Goal: Register for event/course

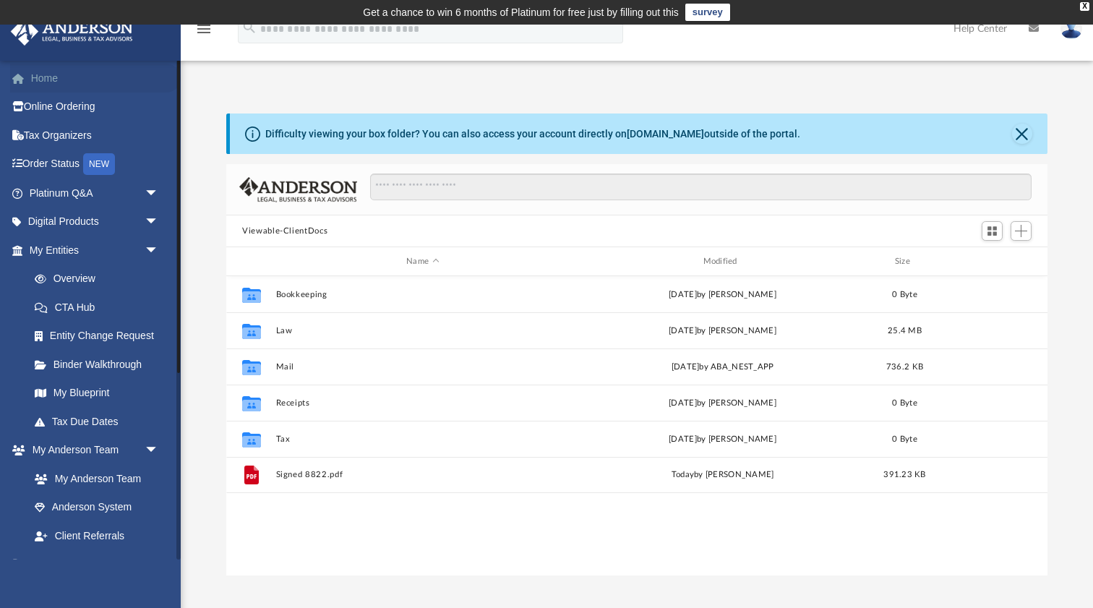
click at [52, 83] on link "Home" at bounding box center [95, 78] width 171 height 29
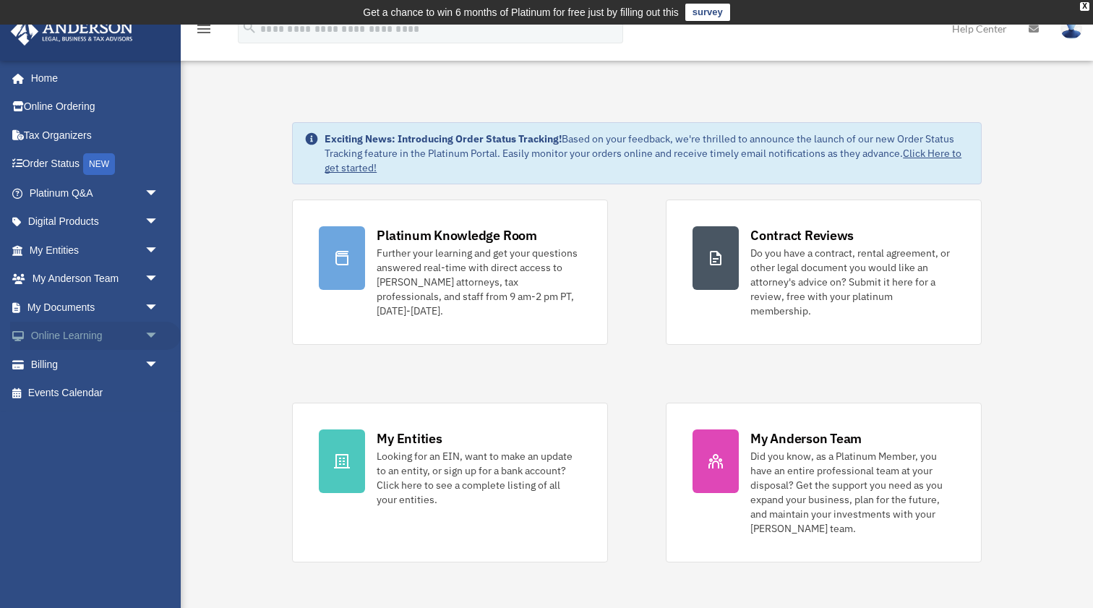
click at [145, 332] on span "arrow_drop_down" at bounding box center [159, 337] width 29 height 30
click at [82, 356] on link "Courses" at bounding box center [100, 364] width 161 height 29
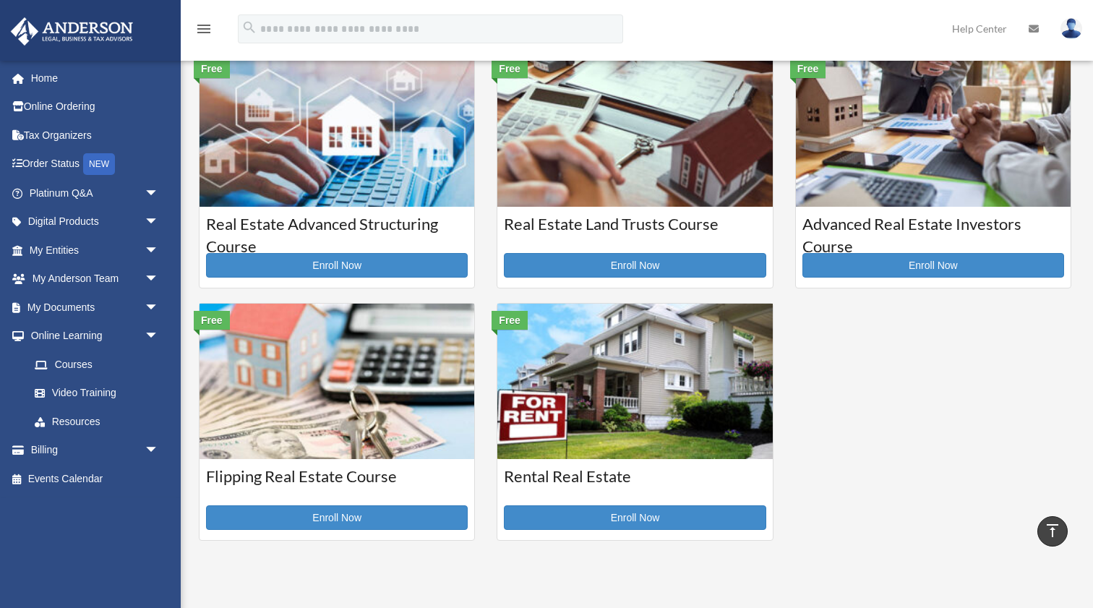
scroll to position [310, 0]
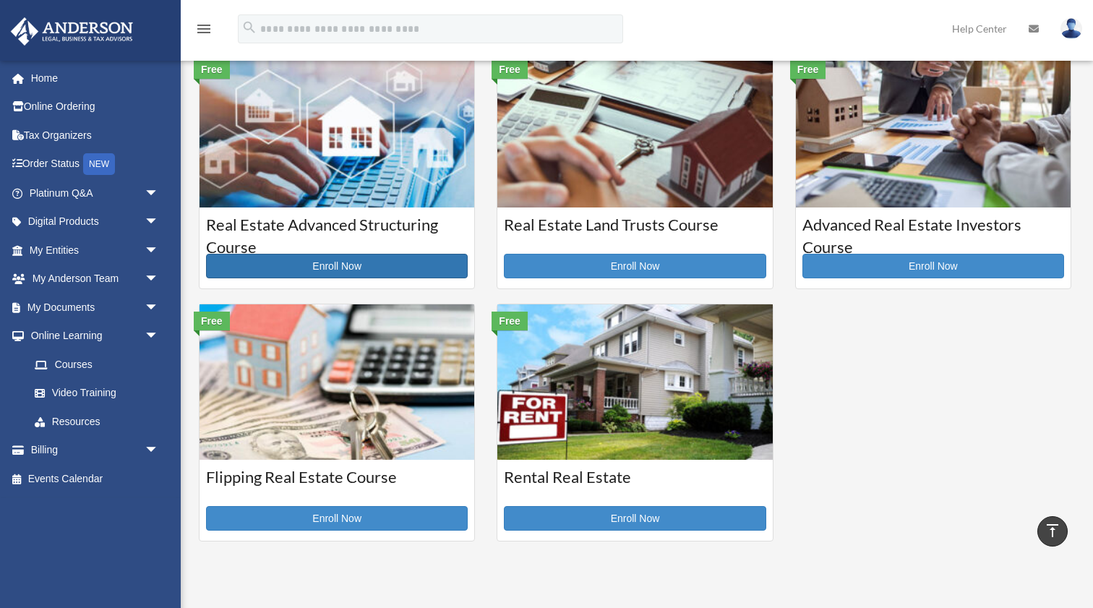
click at [341, 262] on link "Enroll Now" at bounding box center [337, 266] width 262 height 25
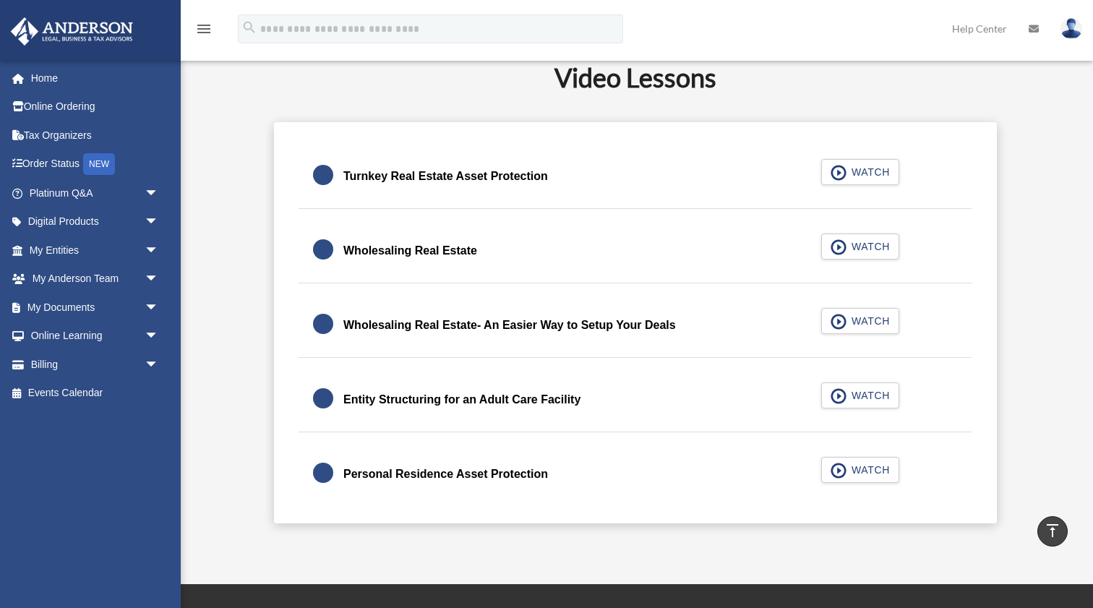
scroll to position [375, 0]
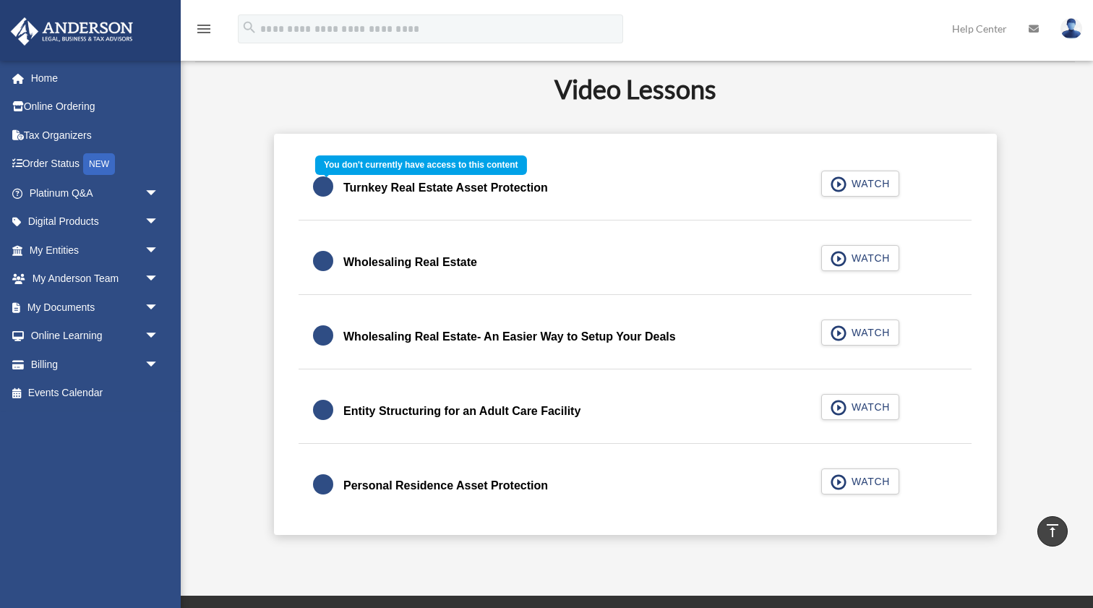
click at [878, 189] on div "Turnkey Real Estate Asset Protection WATCH" at bounding box center [635, 188] width 709 height 64
click at [490, 191] on div "Turnkey Real Estate Asset Protection WATCH" at bounding box center [635, 188] width 709 height 64
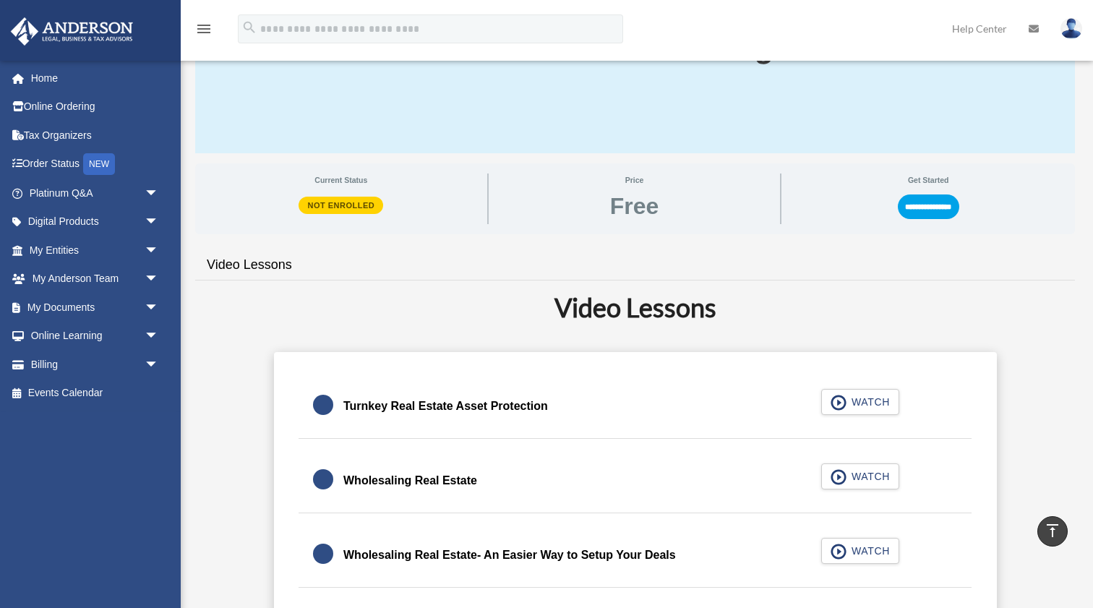
scroll to position [129, 0]
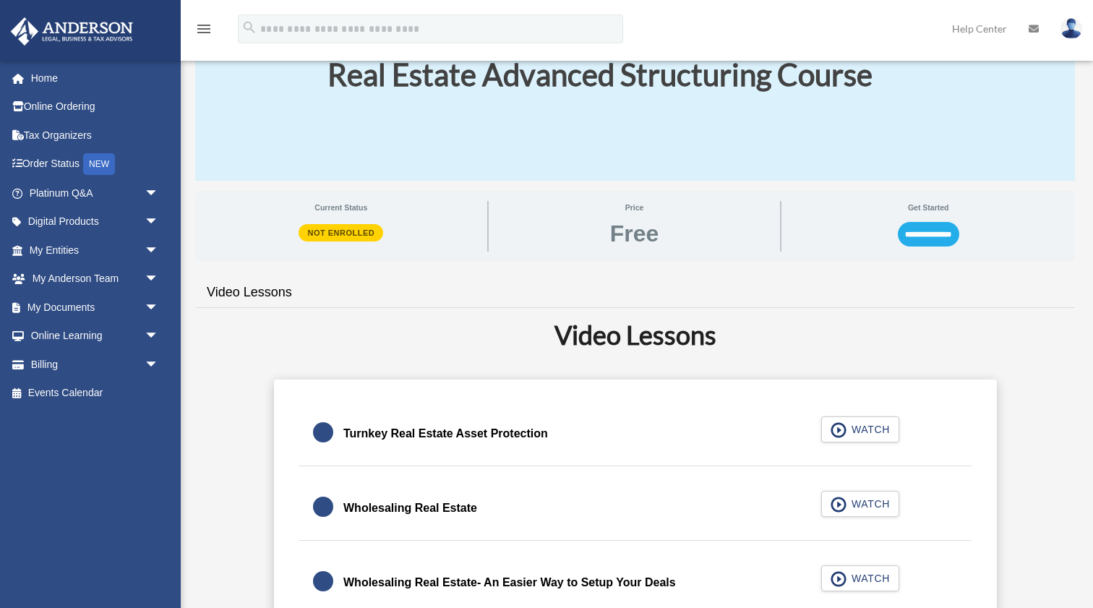
click at [931, 233] on input "**********" at bounding box center [928, 234] width 61 height 25
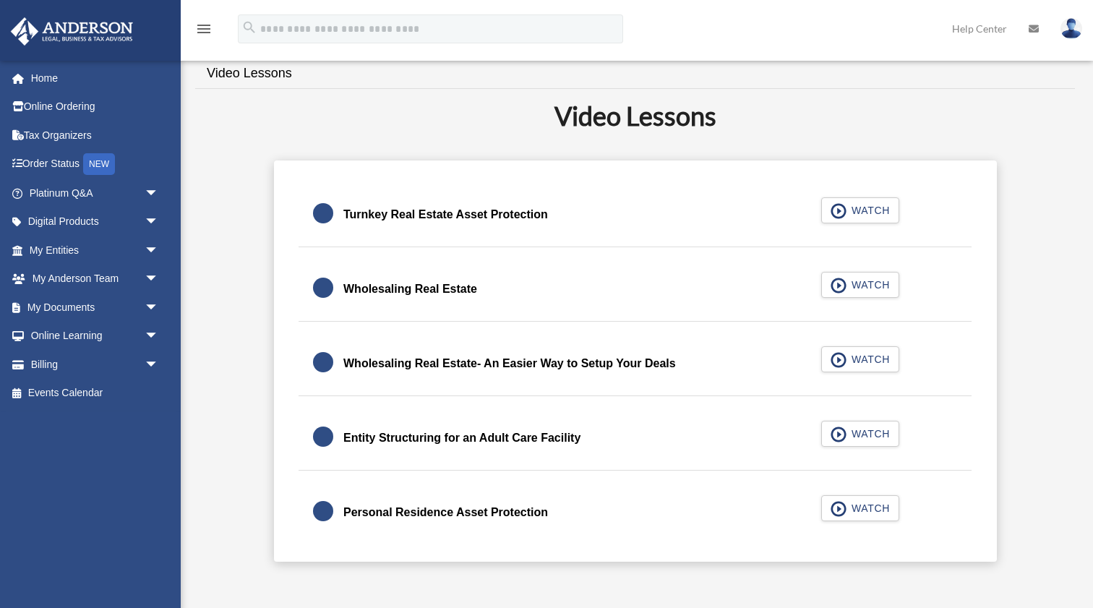
scroll to position [291, 0]
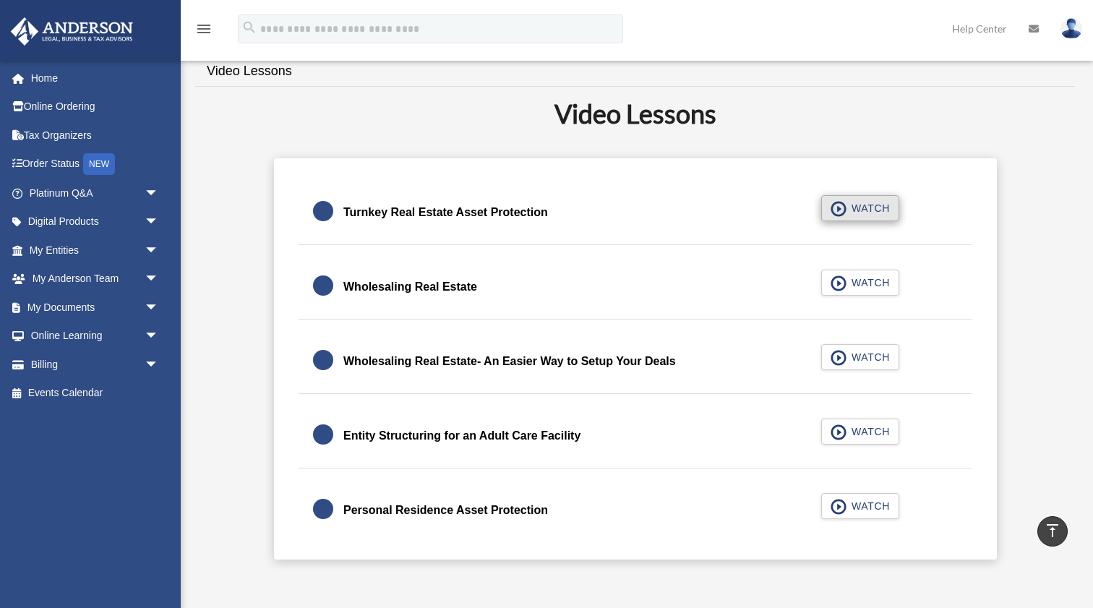
click at [841, 209] on span "button" at bounding box center [839, 209] width 17 height 16
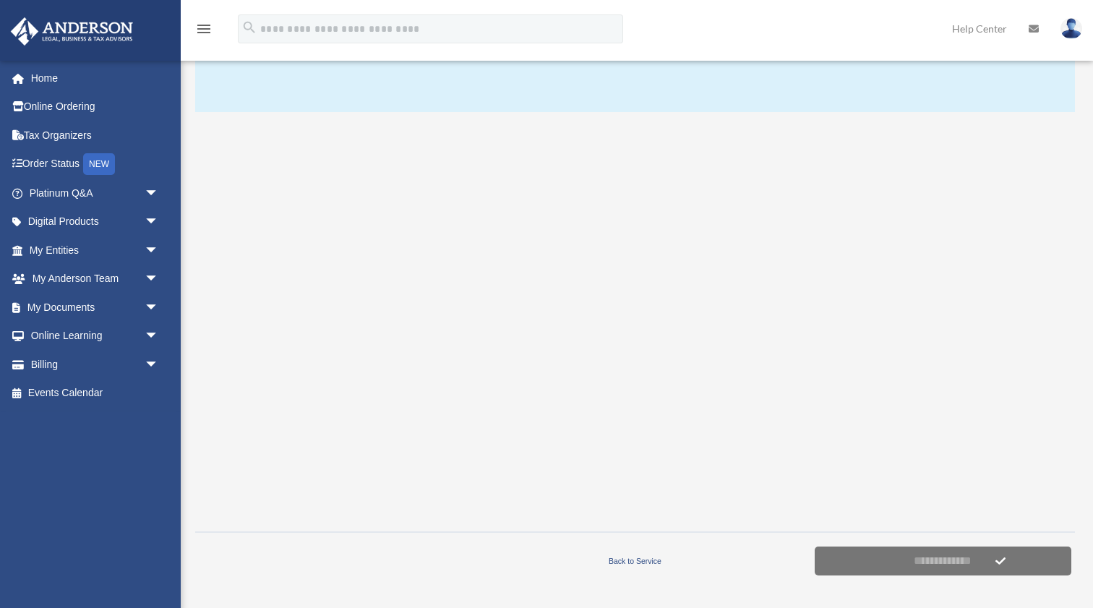
scroll to position [233, 0]
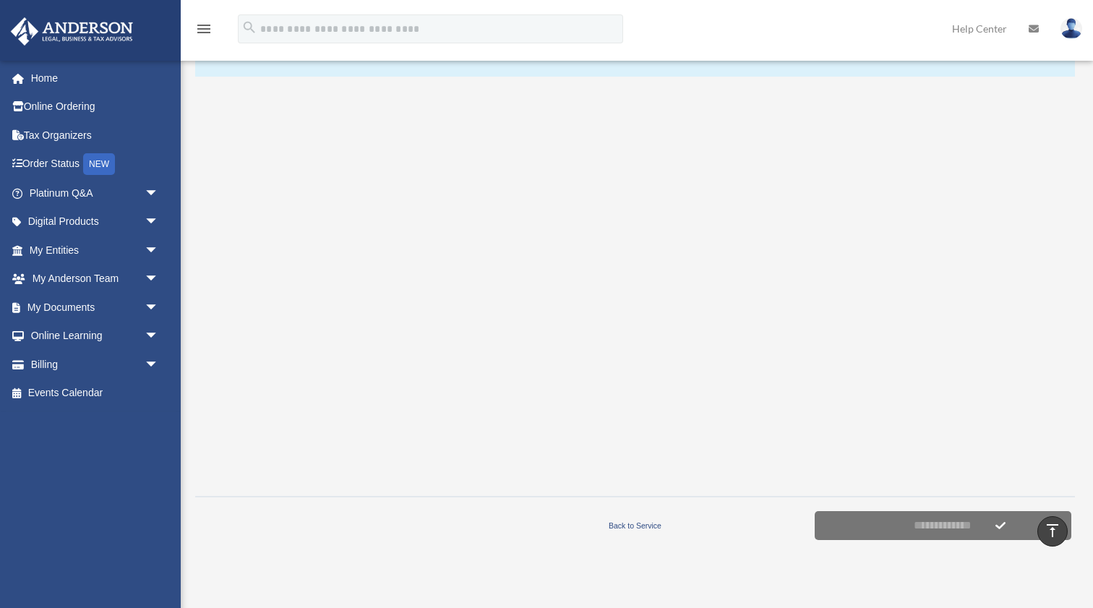
click at [1045, 231] on div at bounding box center [635, 286] width 880 height 398
click at [1043, 362] on div at bounding box center [635, 286] width 880 height 398
